Goal: Information Seeking & Learning: Learn about a topic

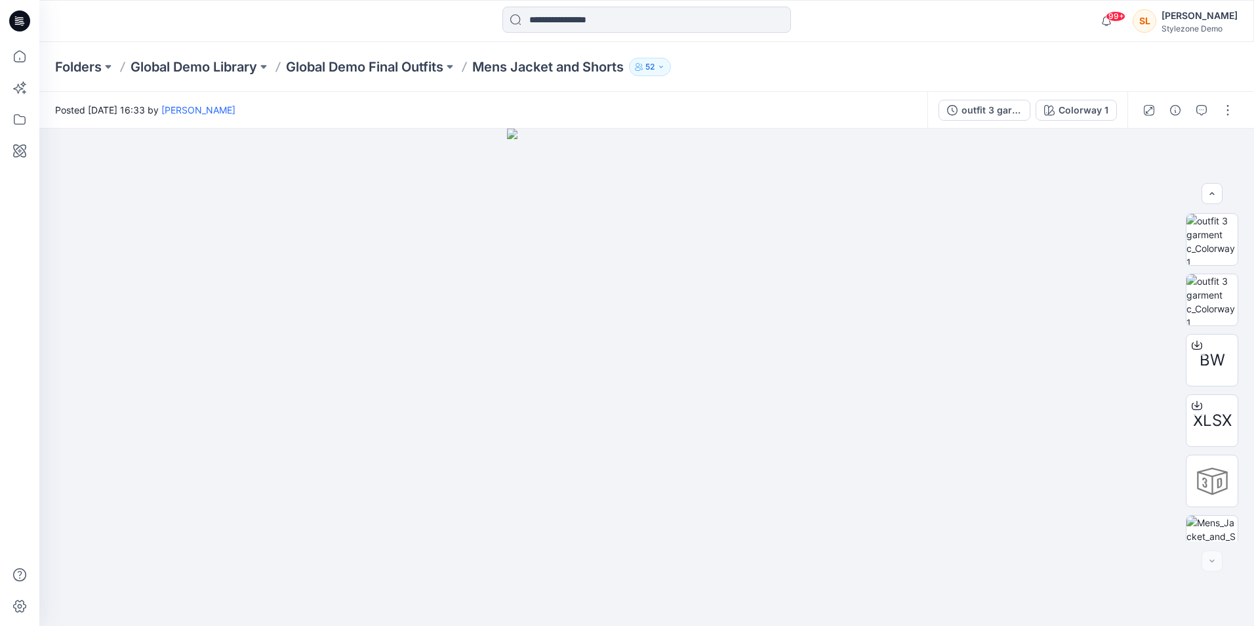
scroll to position [449, 0]
click at [692, 33] on div at bounding box center [646, 21] width 289 height 29
click at [689, 30] on input at bounding box center [646, 20] width 289 height 26
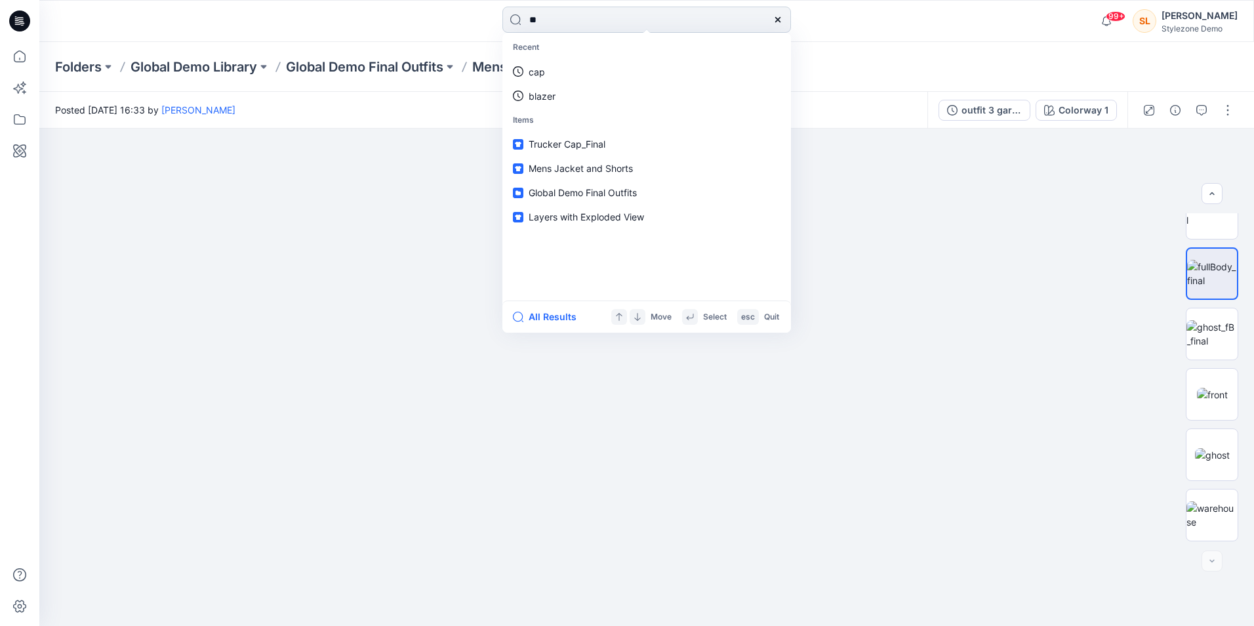
type input "***"
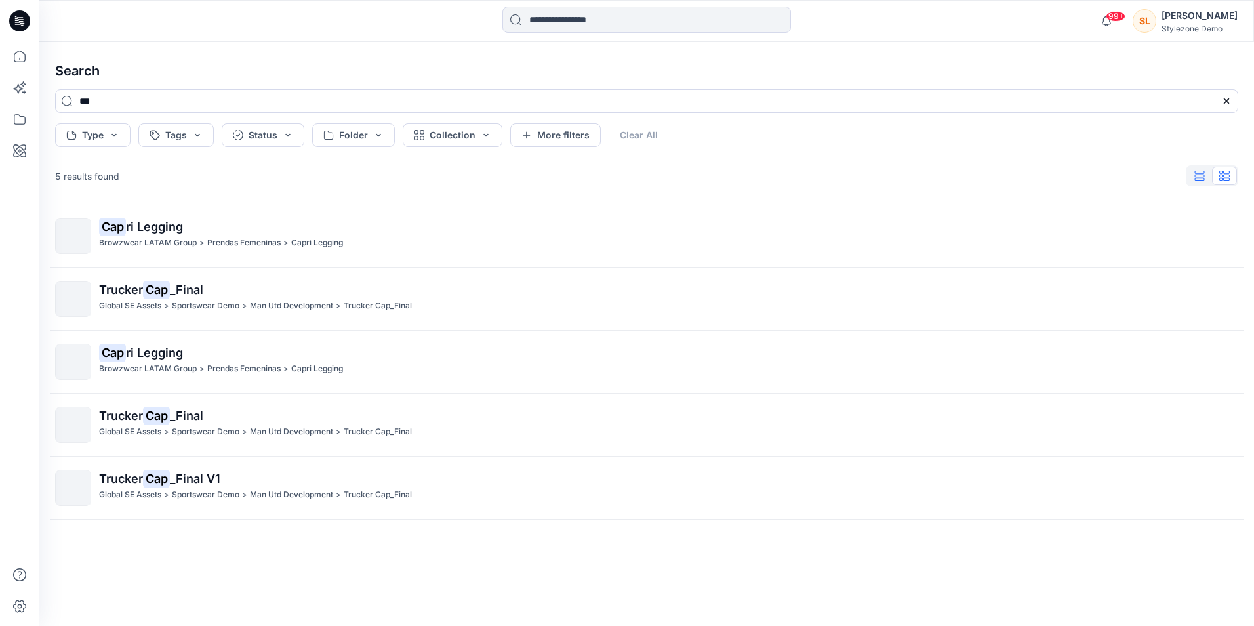
click at [1197, 172] on icon "button" at bounding box center [1199, 176] width 10 height 10
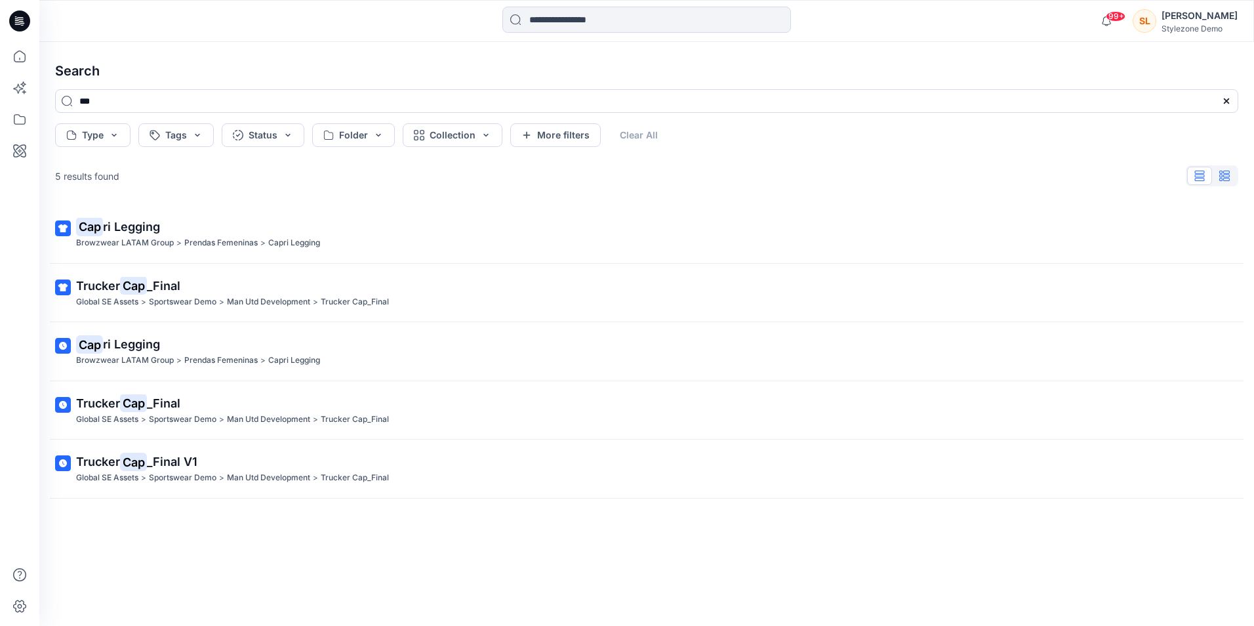
click at [1226, 176] on icon "button" at bounding box center [1224, 176] width 10 height 10
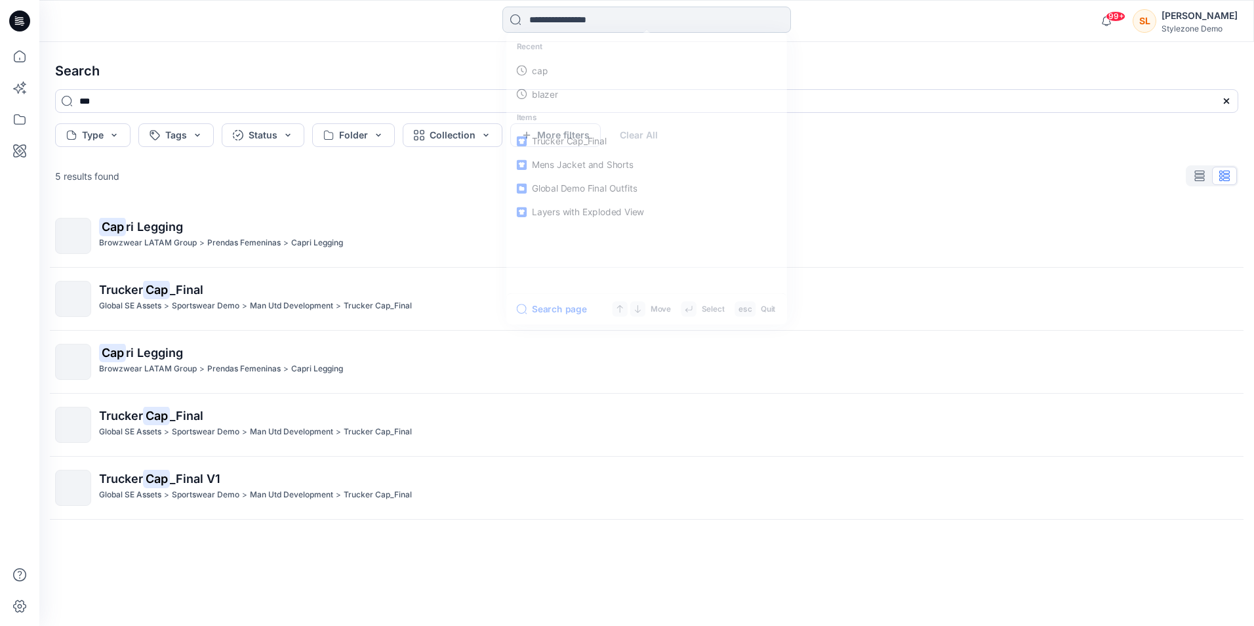
click at [544, 19] on input at bounding box center [646, 20] width 289 height 26
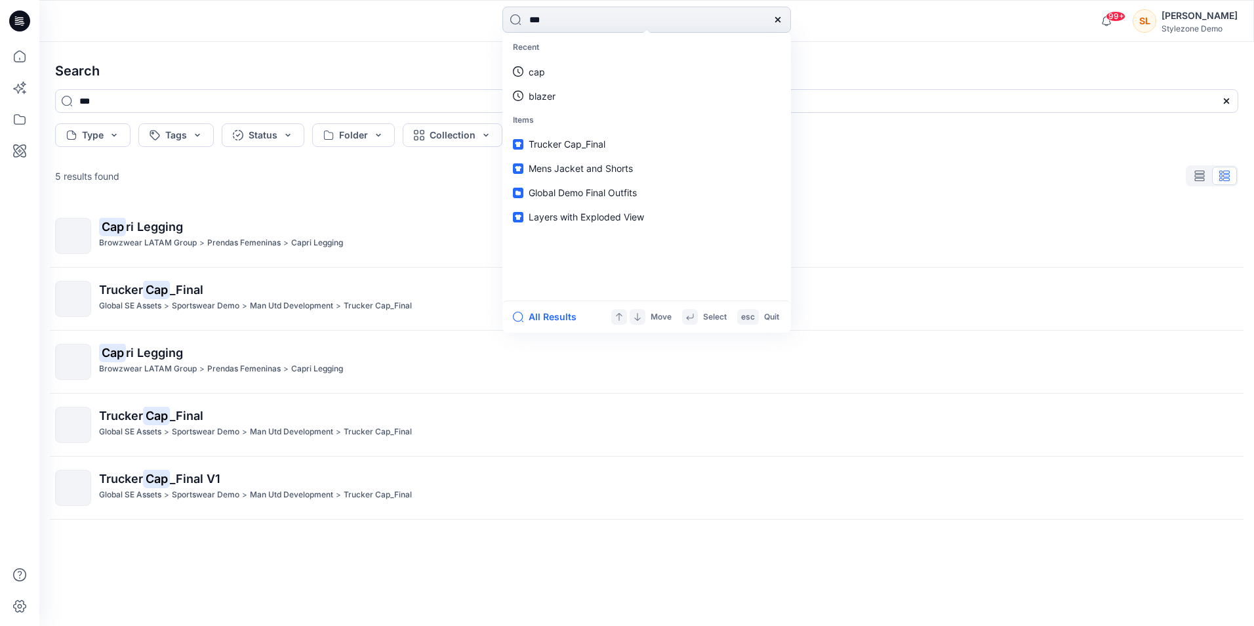
type input "****"
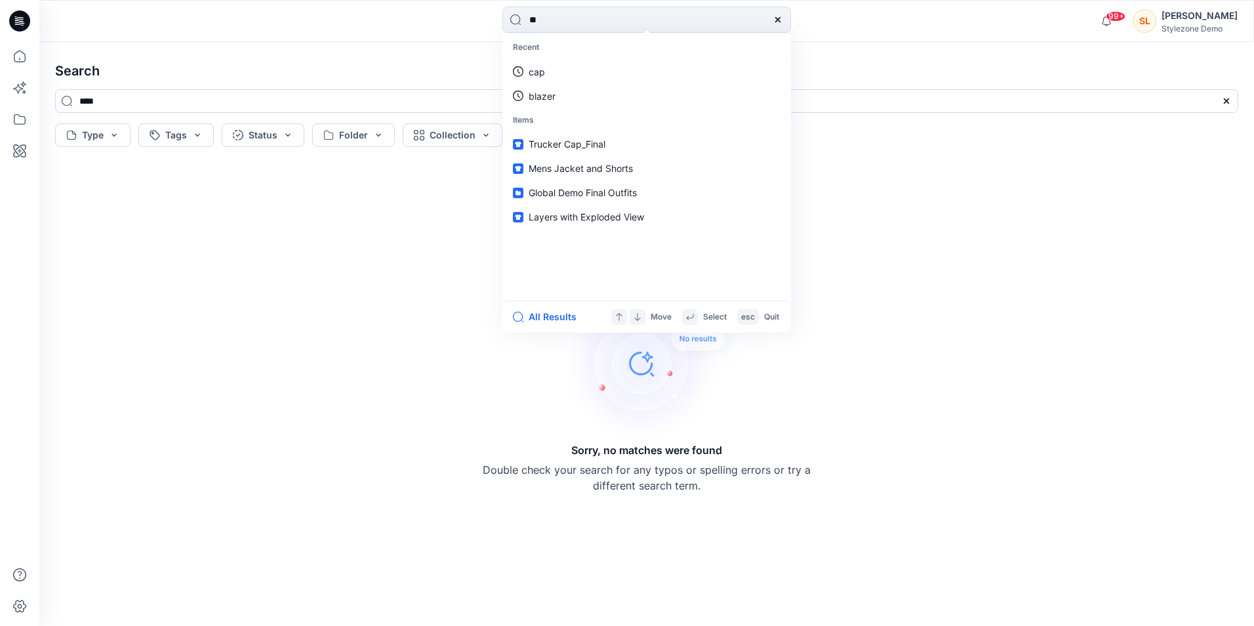
type input "***"
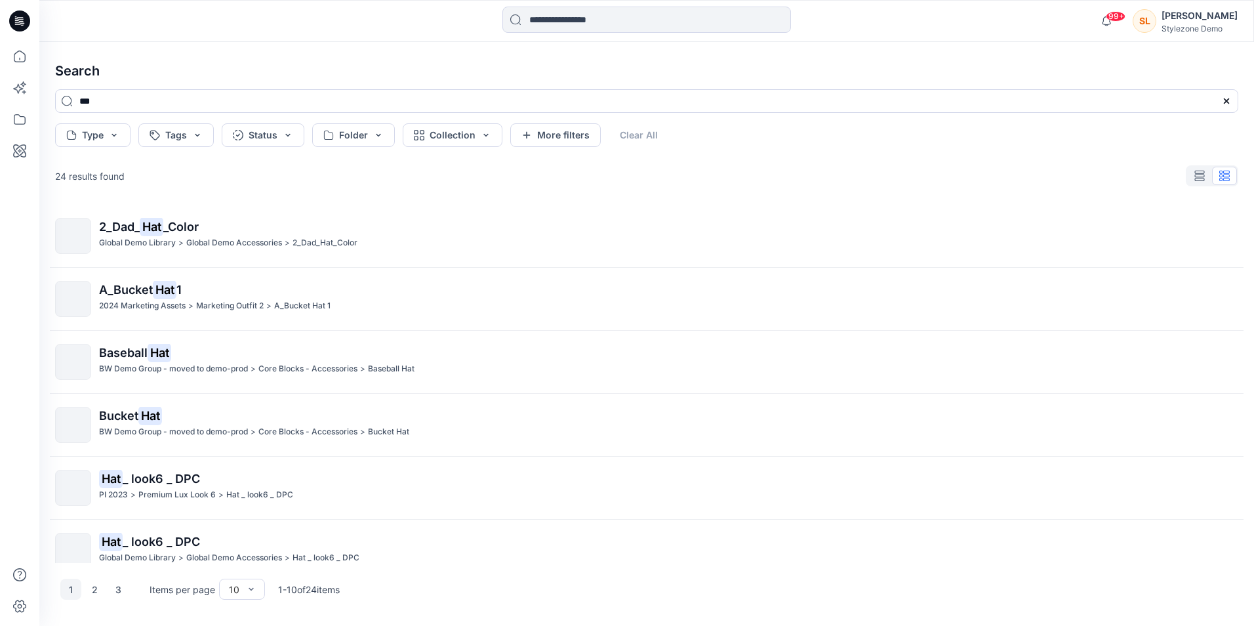
click at [1222, 175] on div at bounding box center [1212, 175] width 52 height 21
click at [451, 138] on button "Collection" at bounding box center [453, 135] width 100 height 24
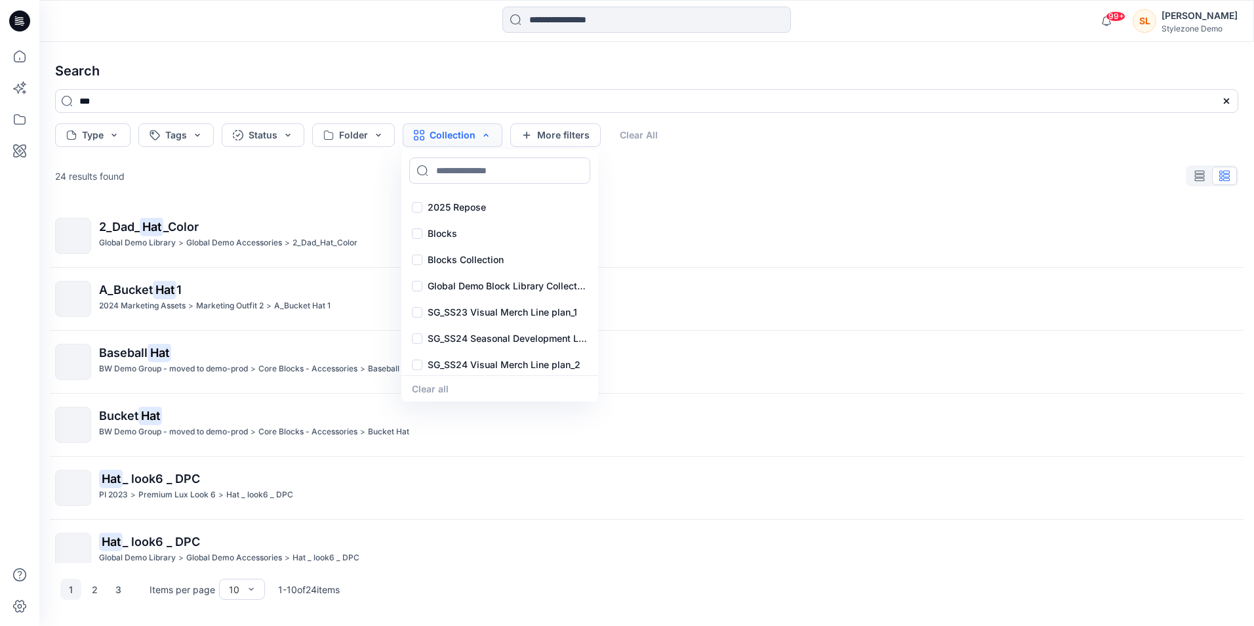
click at [445, 135] on button "Collection" at bounding box center [453, 135] width 100 height 24
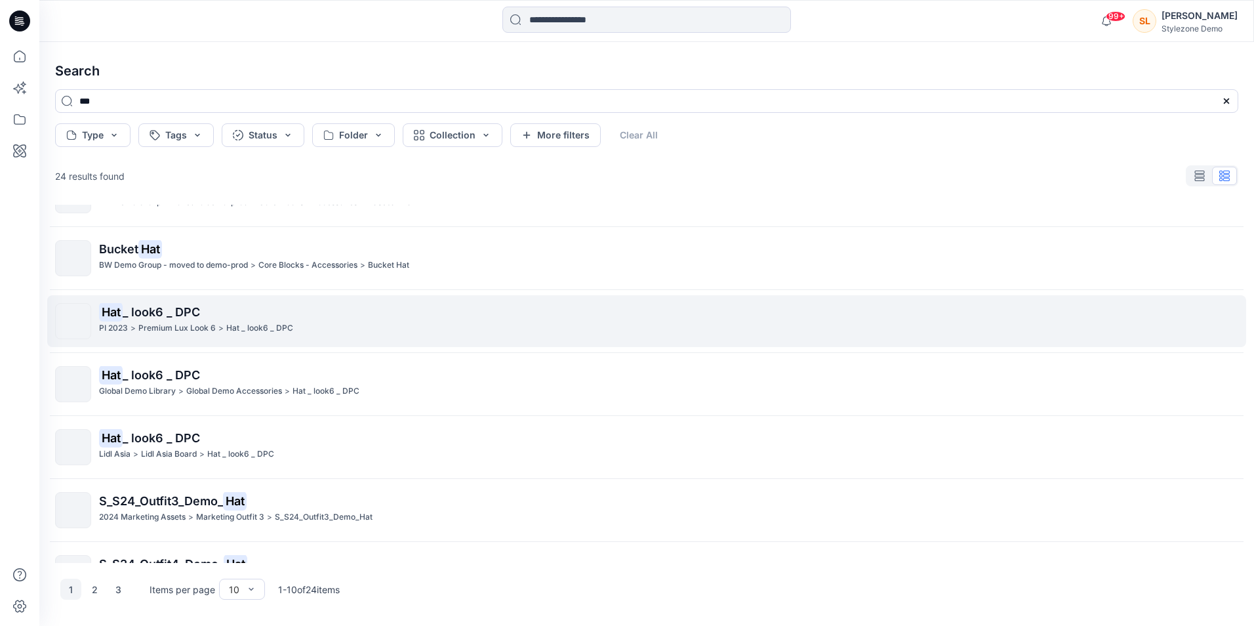
scroll to position [271, 0]
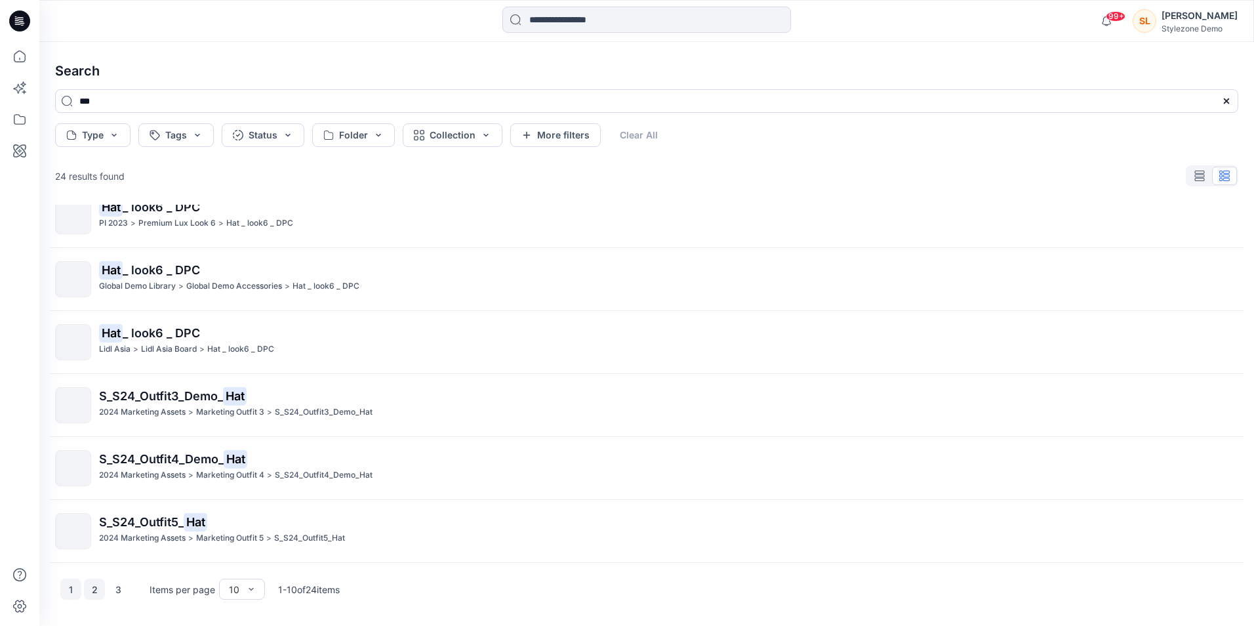
click at [87, 585] on button "2" at bounding box center [94, 588] width 21 height 21
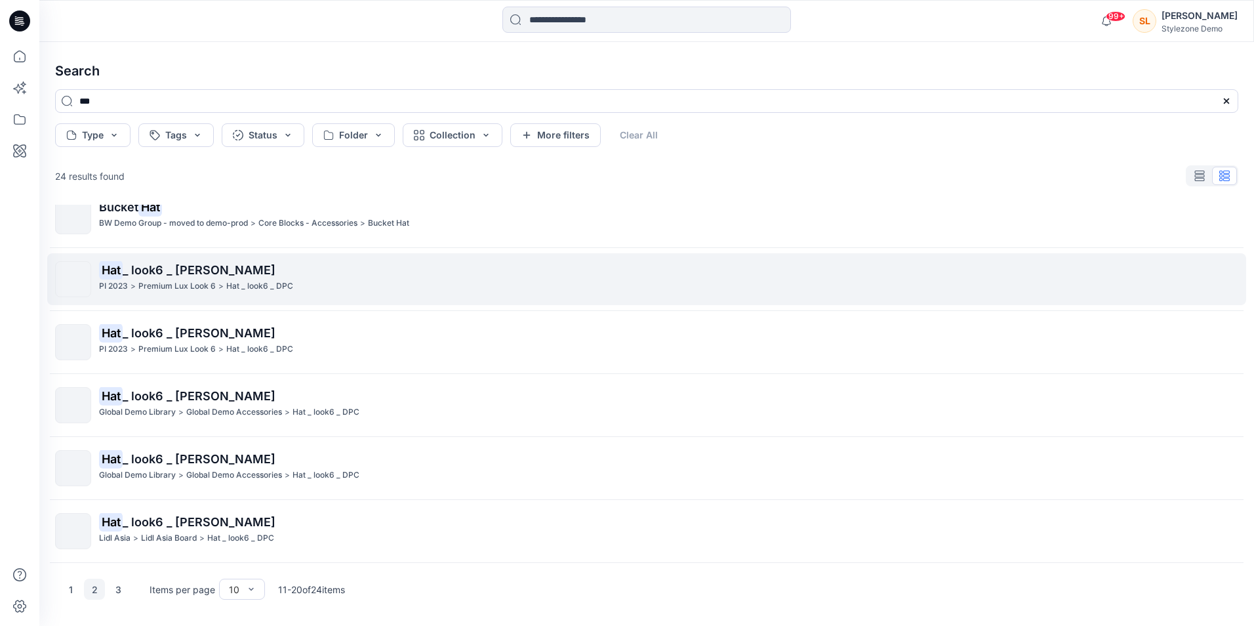
scroll to position [0, 0]
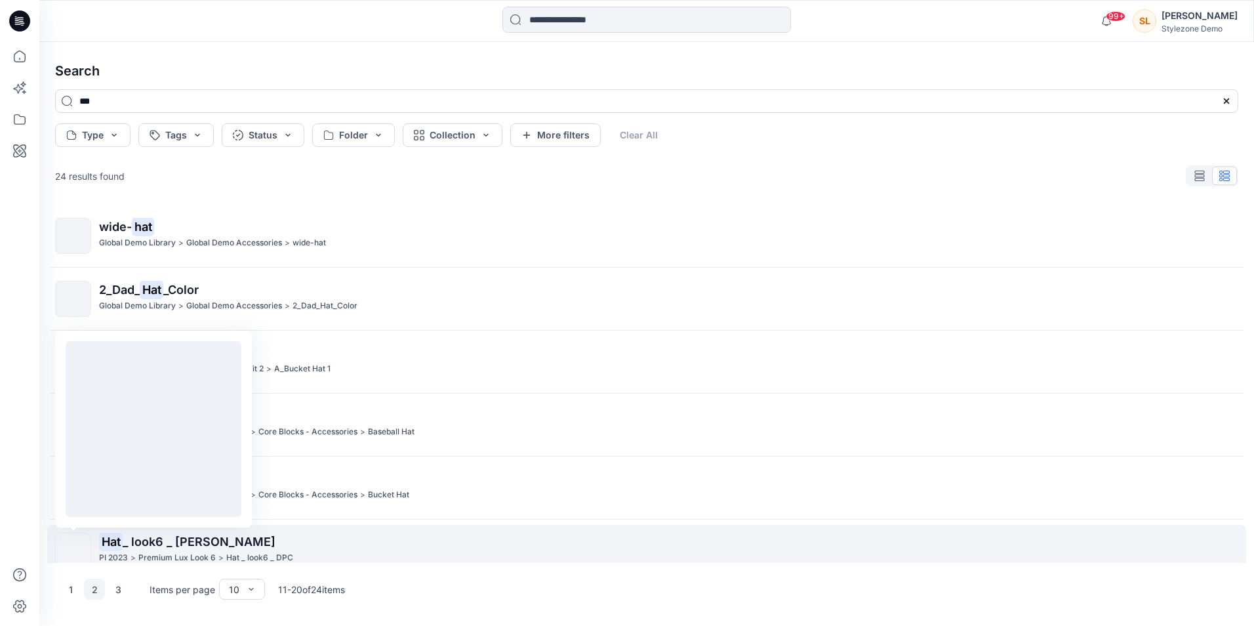
click at [73, 551] on img at bounding box center [73, 551] width 0 height 0
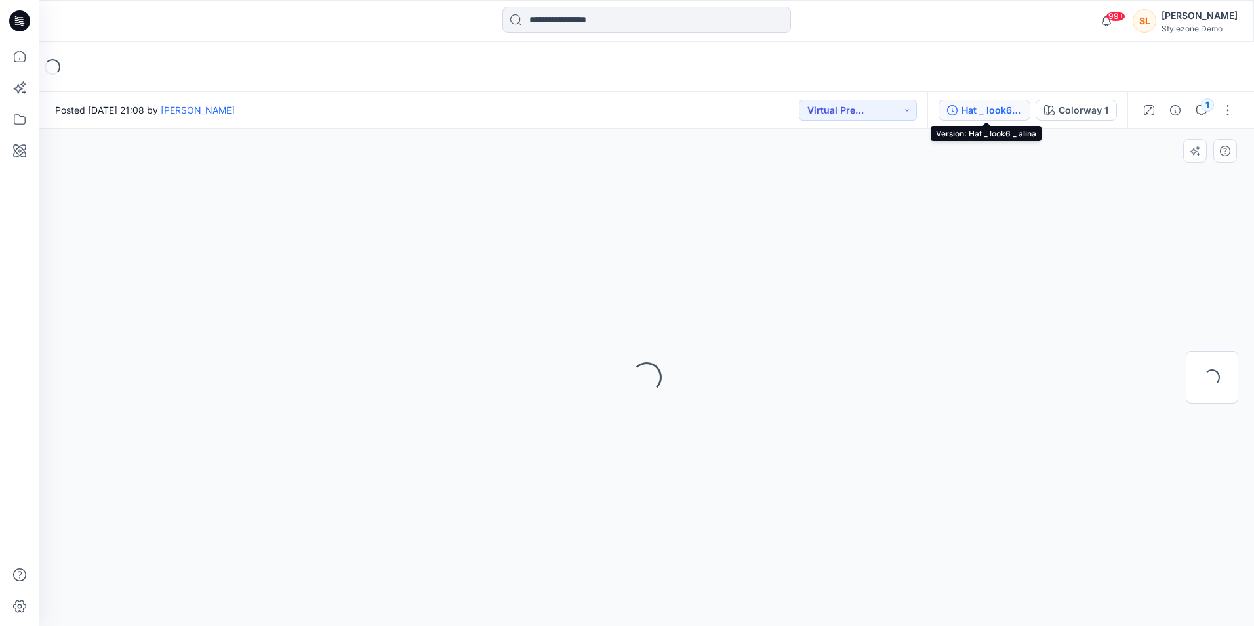
click at [969, 113] on div "Hat _ look6 _ alina" at bounding box center [991, 110] width 60 height 14
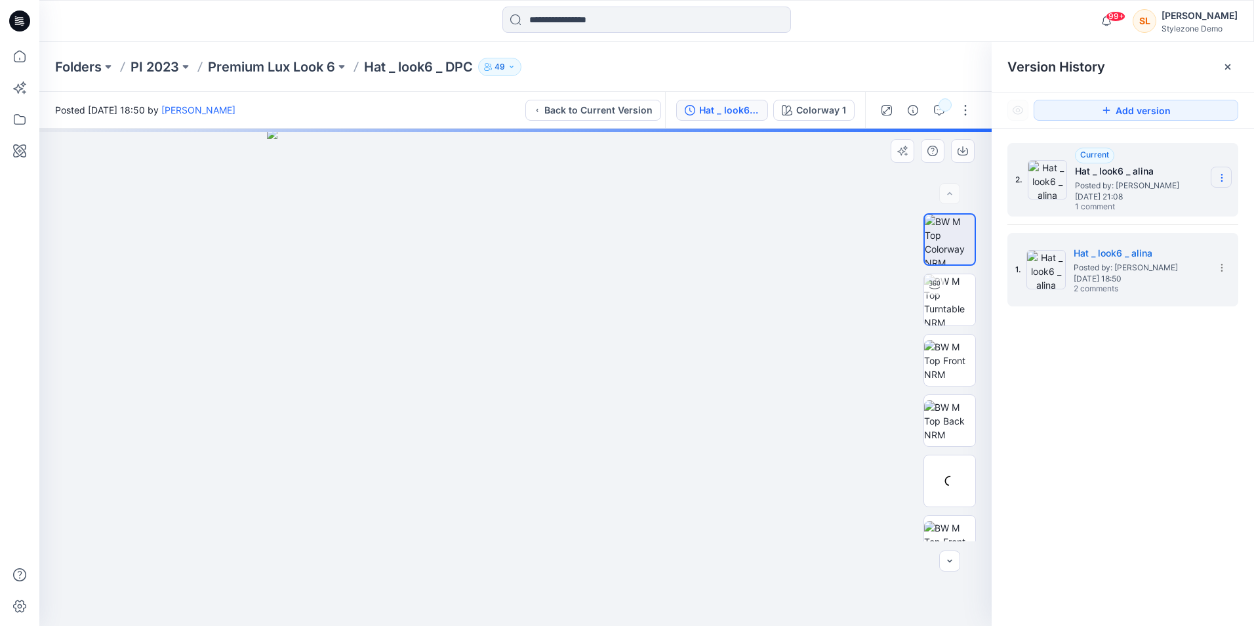
click at [1221, 174] on icon at bounding box center [1221, 174] width 1 height 1
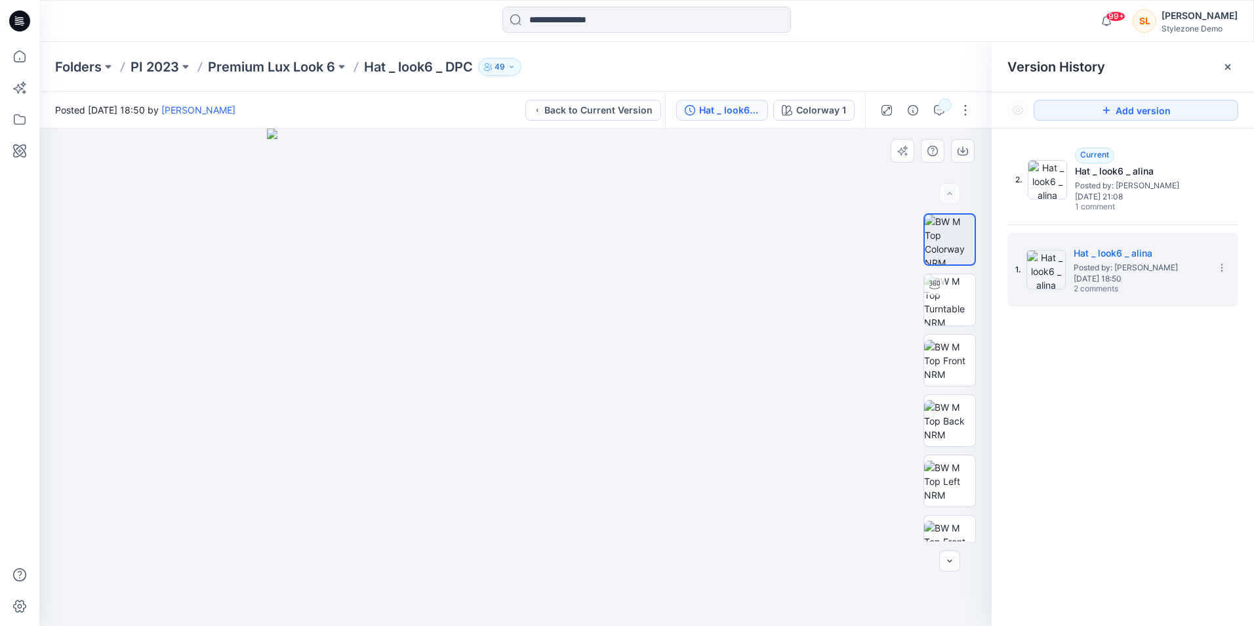
click at [1246, 304] on div "2. Current Hat _ look6 _ alina Posted by: [PERSON_NAME] [DATE] 21:08 1 comment …" at bounding box center [1123, 387] width 262 height 516
click at [1219, 264] on icon at bounding box center [1222, 267] width 10 height 10
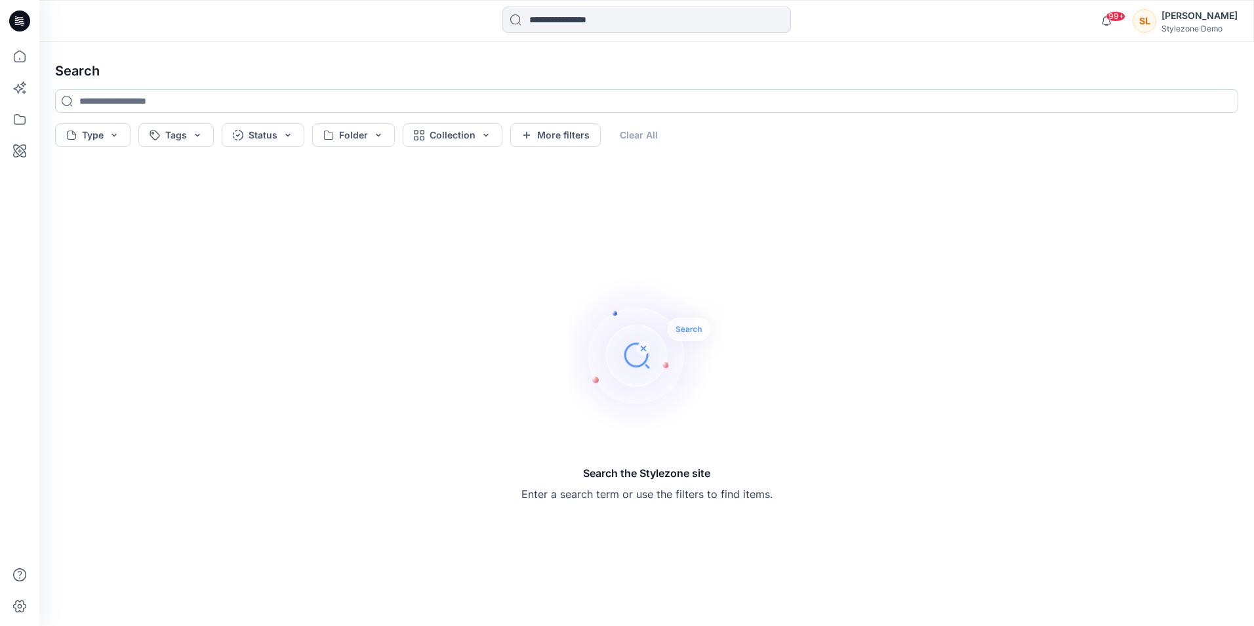
click at [146, 106] on input at bounding box center [646, 101] width 1183 height 24
type input "***"
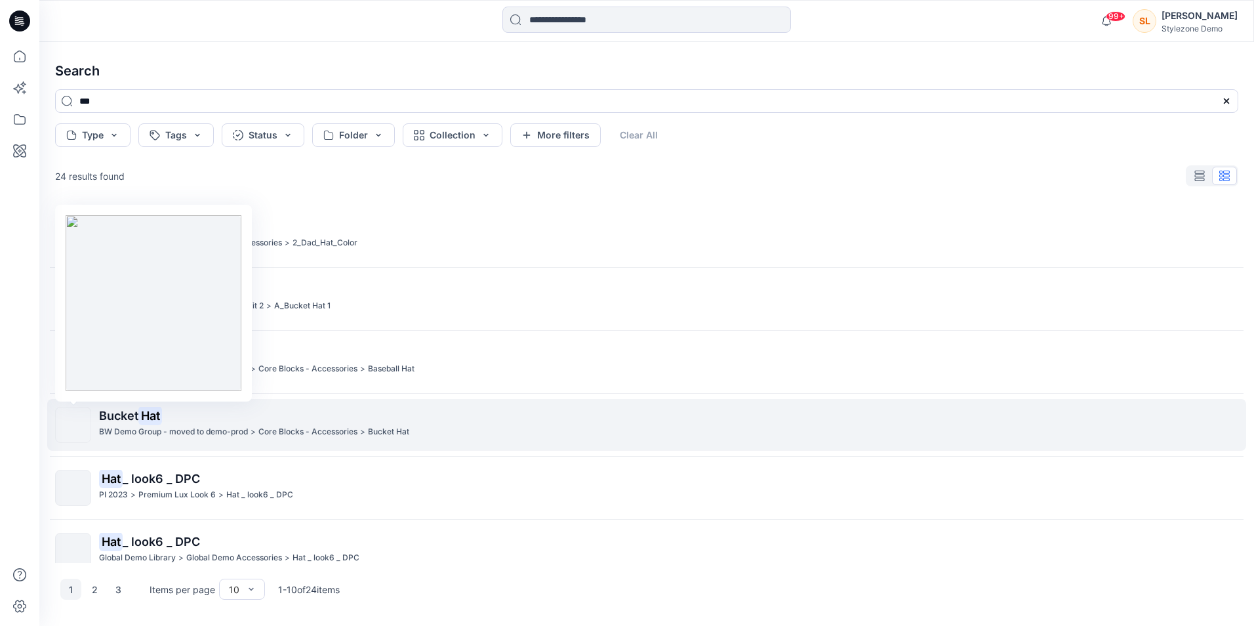
click at [73, 425] on img at bounding box center [73, 425] width 0 height 0
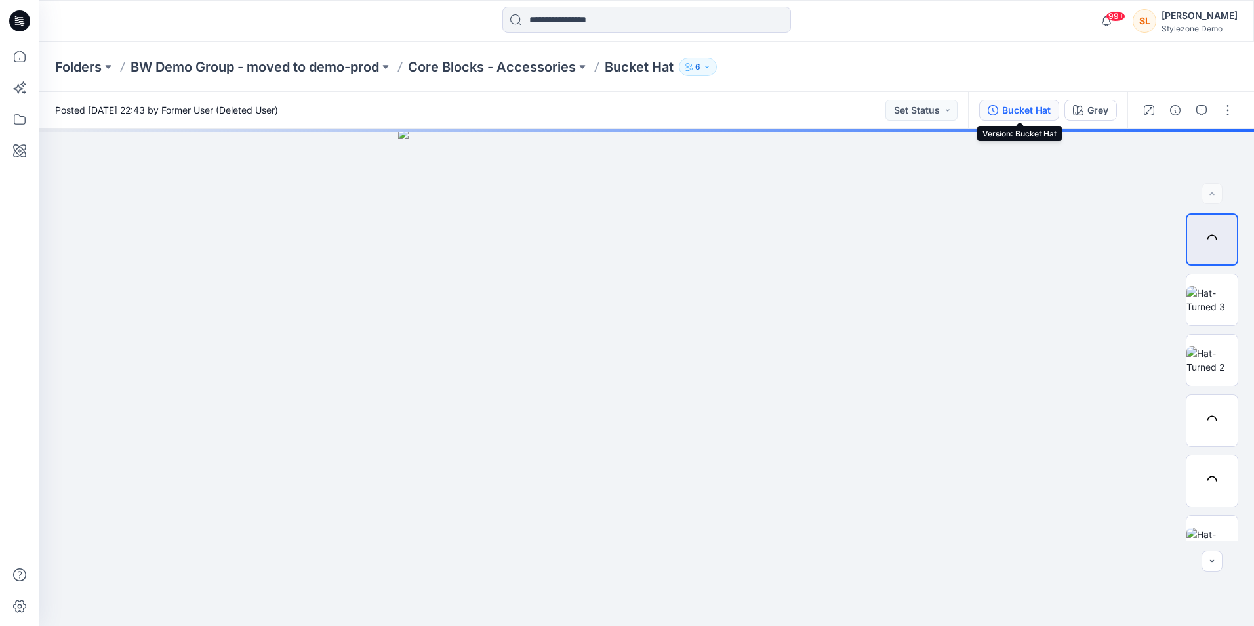
click at [988, 111] on icon "button" at bounding box center [993, 110] width 10 height 10
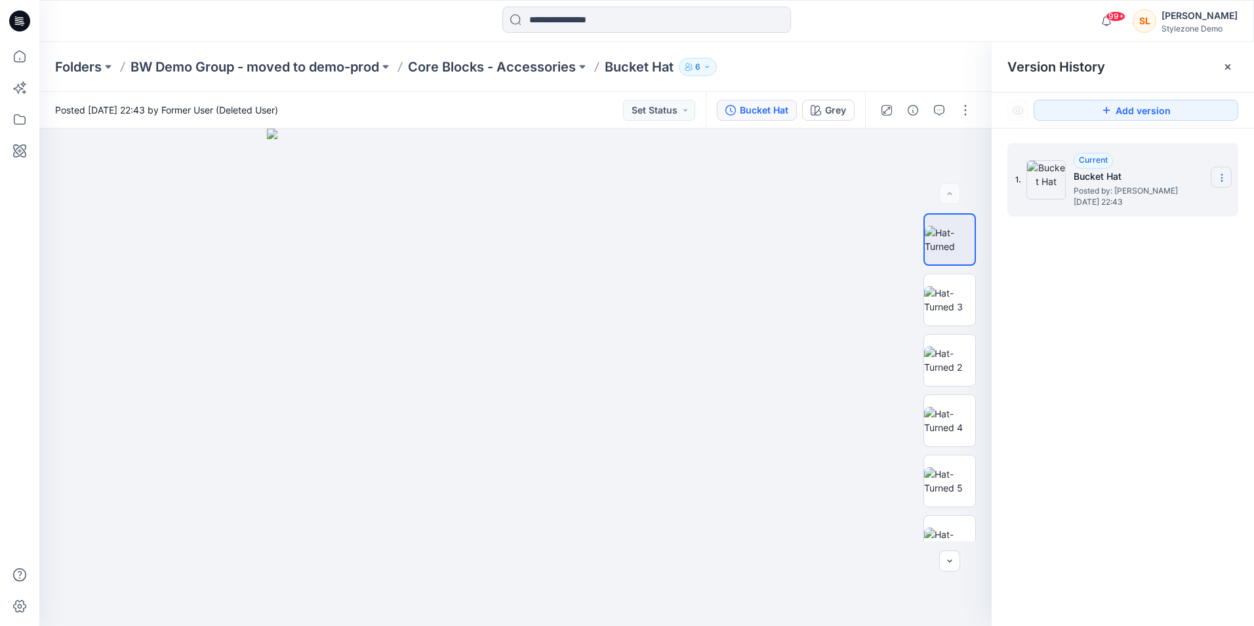
click at [1222, 178] on icon at bounding box center [1221, 178] width 1 height 1
click at [1180, 303] on div "1. Current Bucket Hat Posted by: [PERSON_NAME] [DATE] 22:43" at bounding box center [1123, 387] width 262 height 516
click at [757, 112] on div "Bucket Hat" at bounding box center [764, 110] width 49 height 14
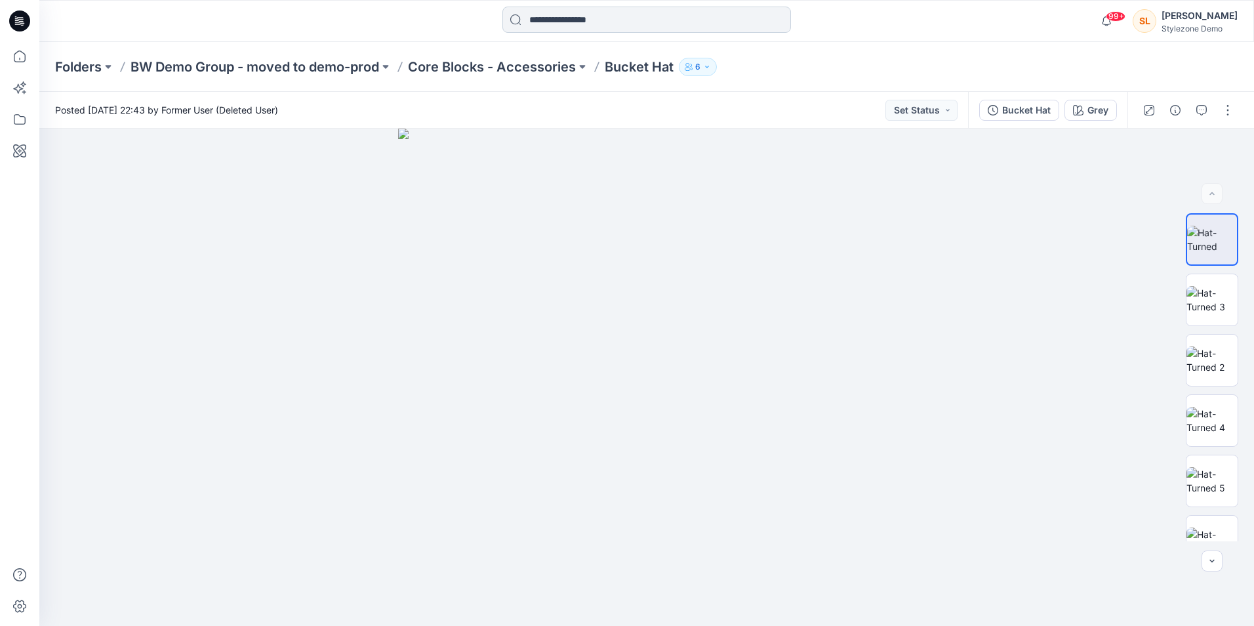
click at [523, 24] on input at bounding box center [646, 20] width 289 height 26
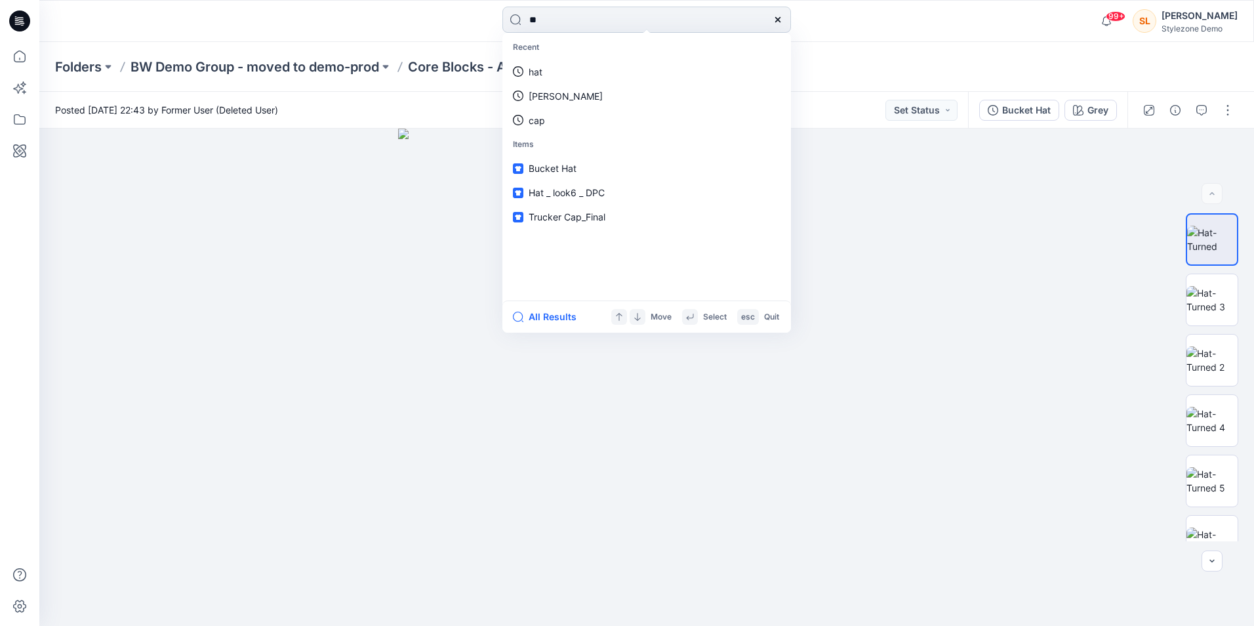
type input "***"
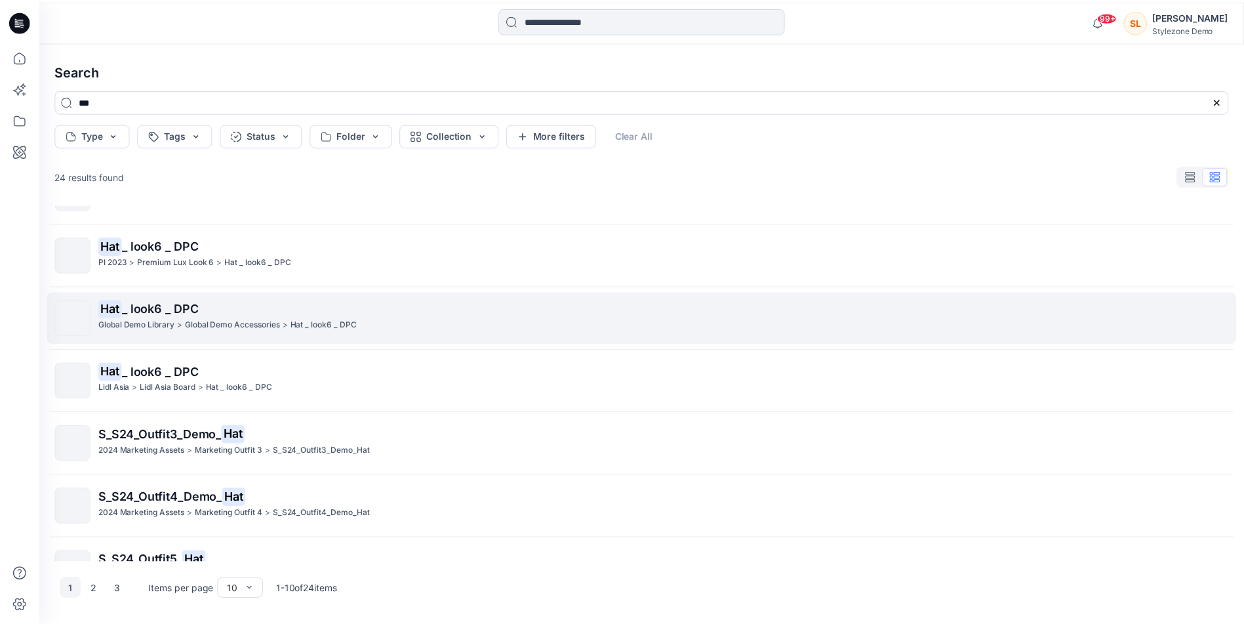
scroll to position [236, 0]
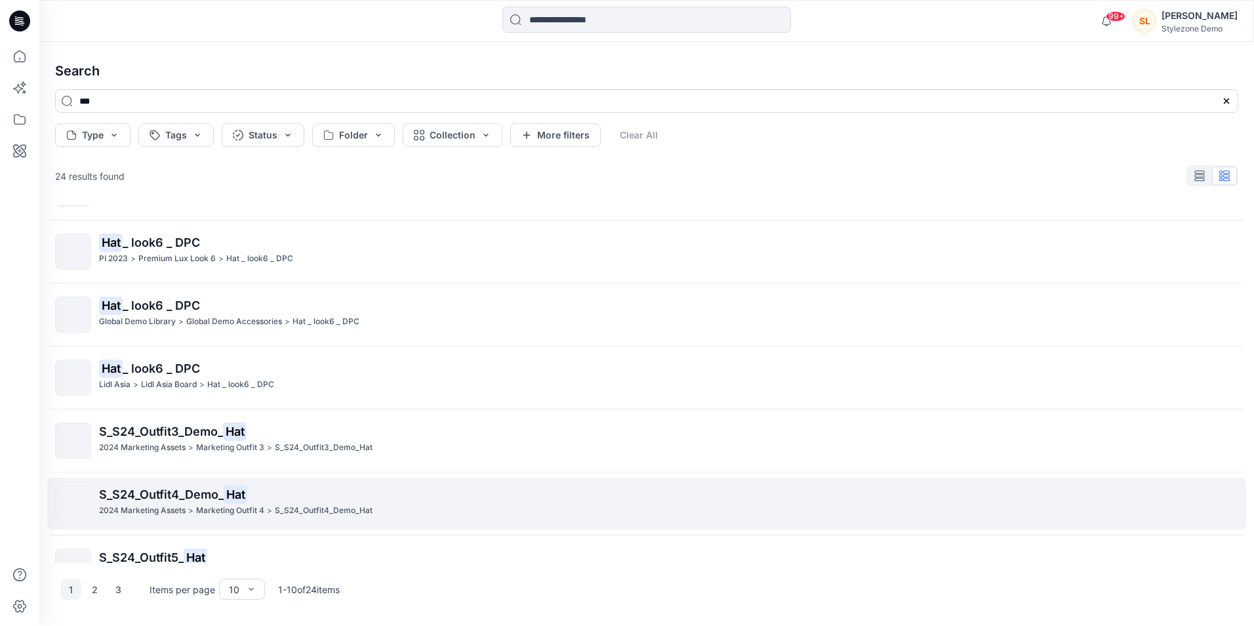
click at [103, 496] on span "S_S24_Outfit4_Demo_" at bounding box center [161, 494] width 125 height 14
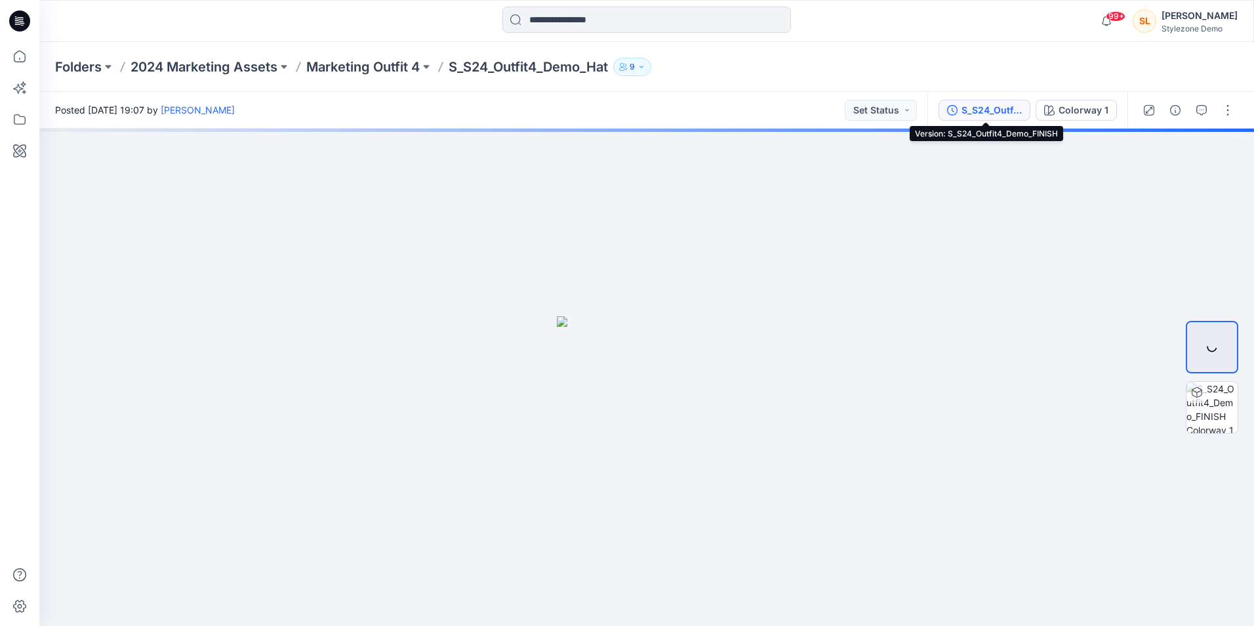
click at [996, 115] on div "S_S24_Outfit4_Demo_FINISH" at bounding box center [991, 110] width 60 height 14
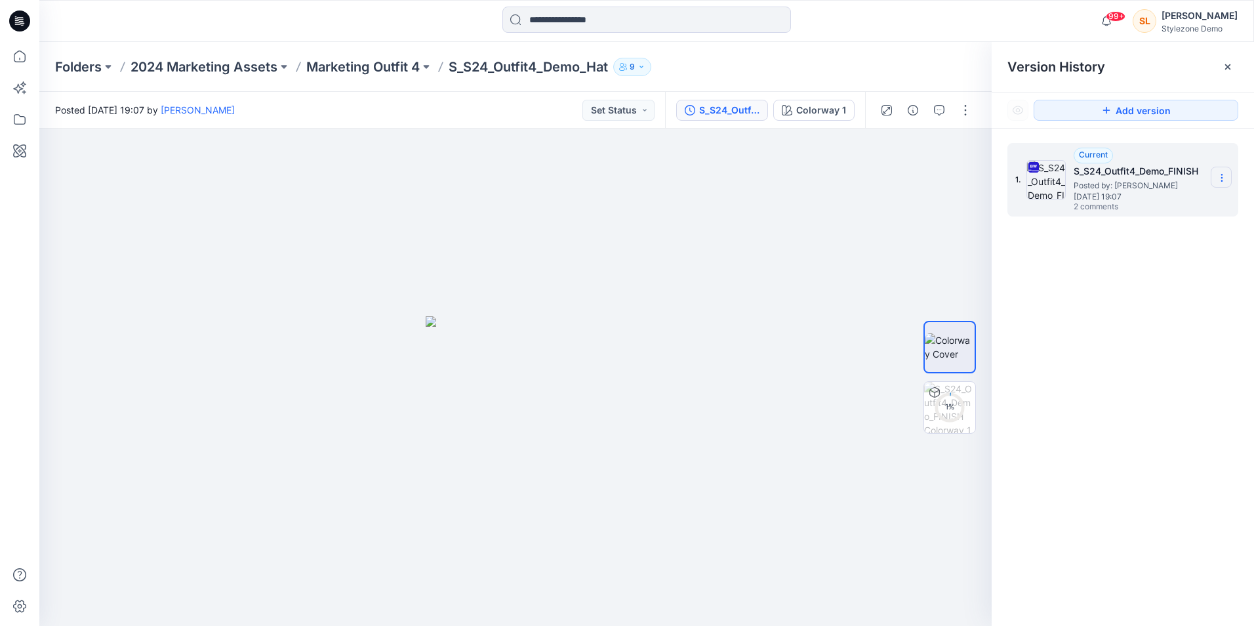
click at [1224, 179] on icon at bounding box center [1222, 177] width 10 height 10
click at [1213, 203] on div "Download Source BW File" at bounding box center [1152, 203] width 152 height 26
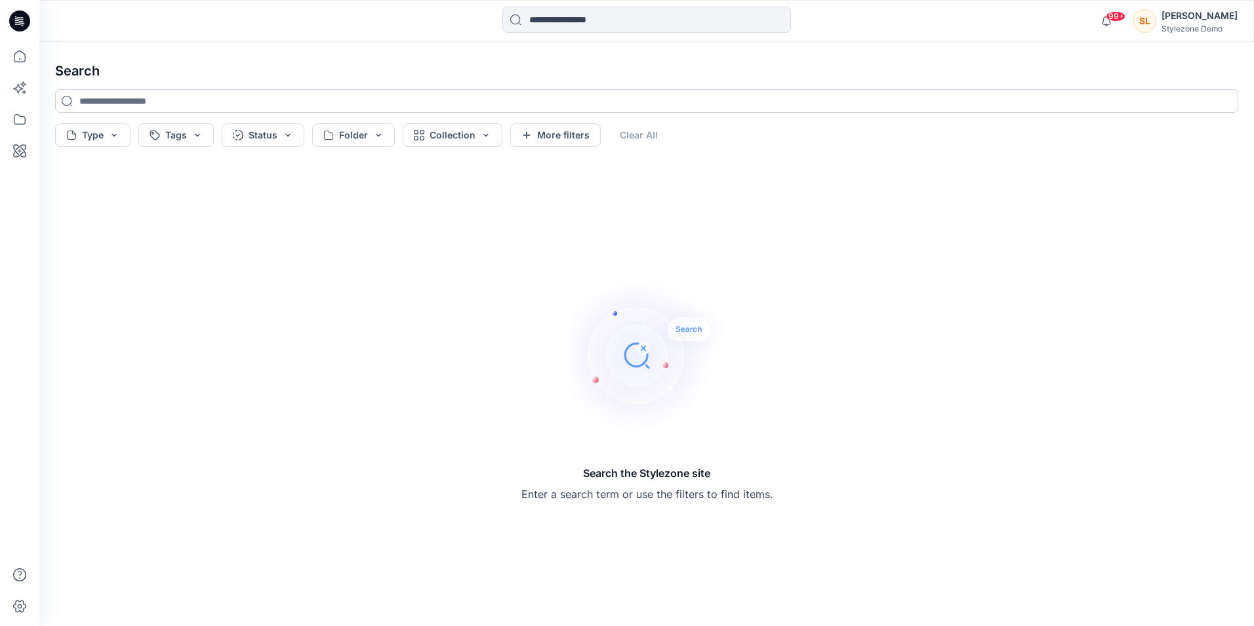
click at [235, 104] on input at bounding box center [646, 101] width 1183 height 24
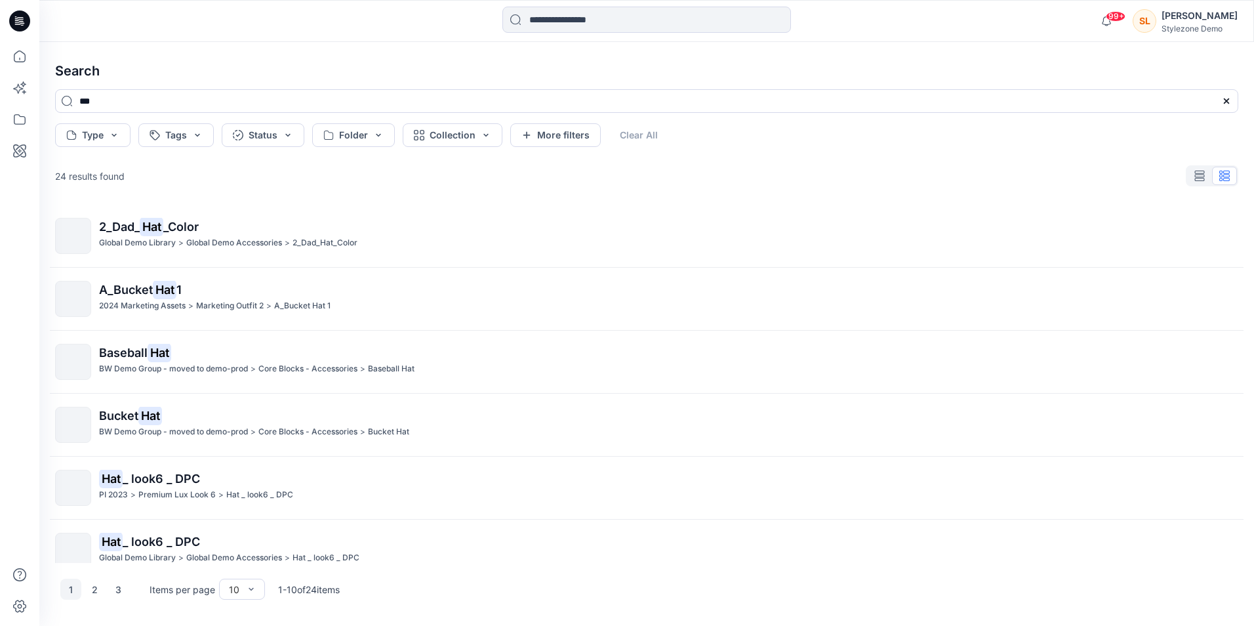
type input "***"
click at [21, 26] on icon at bounding box center [19, 20] width 21 height 21
